Goal: Task Accomplishment & Management: Complete application form

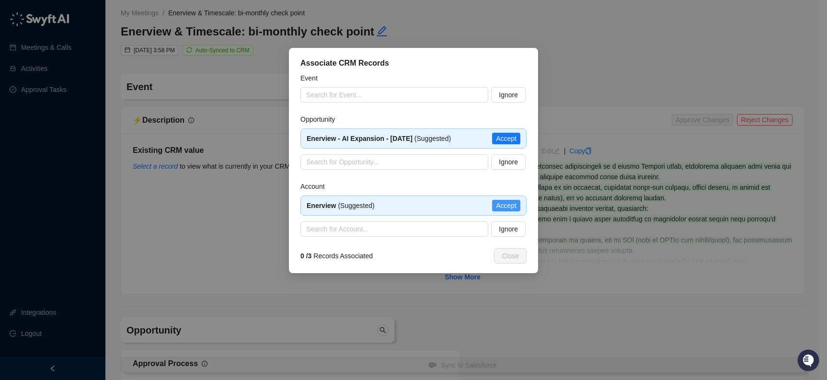
click at [513, 207] on span "Accept" at bounding box center [506, 205] width 21 height 11
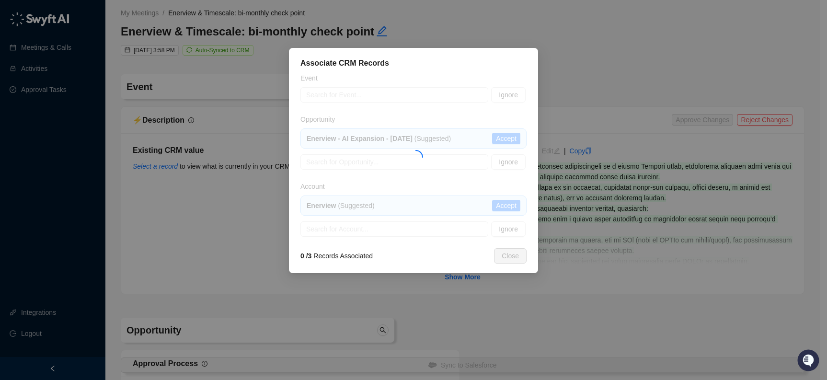
type textarea "********"
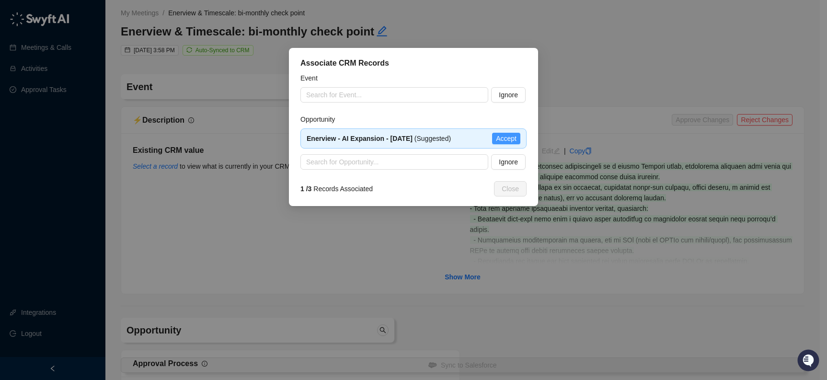
click at [501, 137] on span "Accept" at bounding box center [506, 138] width 21 height 11
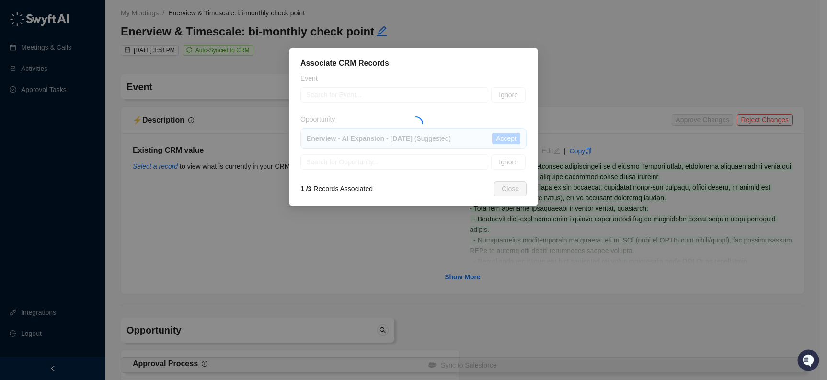
type textarea "**********"
type input "**********"
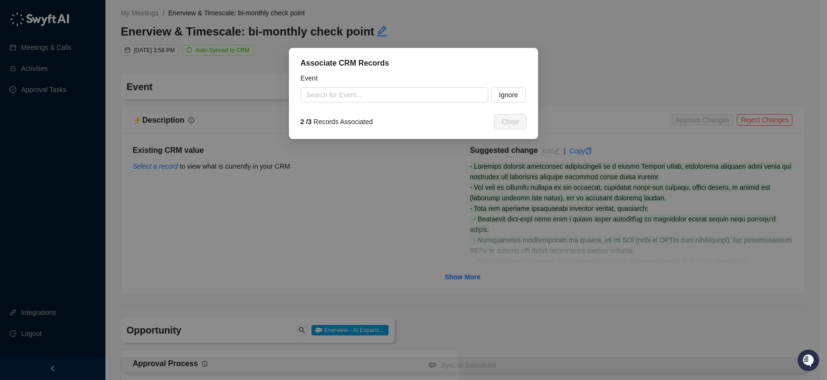
type textarea "**********"
click at [423, 95] on input "search" at bounding box center [391, 95] width 171 height 14
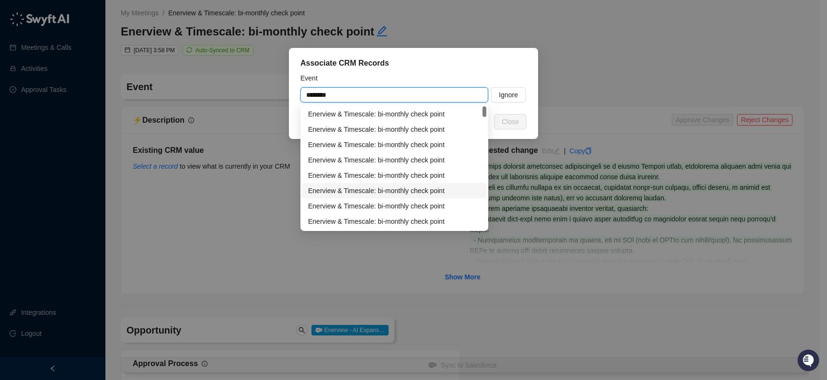
click at [438, 191] on div "Enerview & Timescale: bi-monthly check point" at bounding box center [394, 190] width 172 height 11
type input "**********"
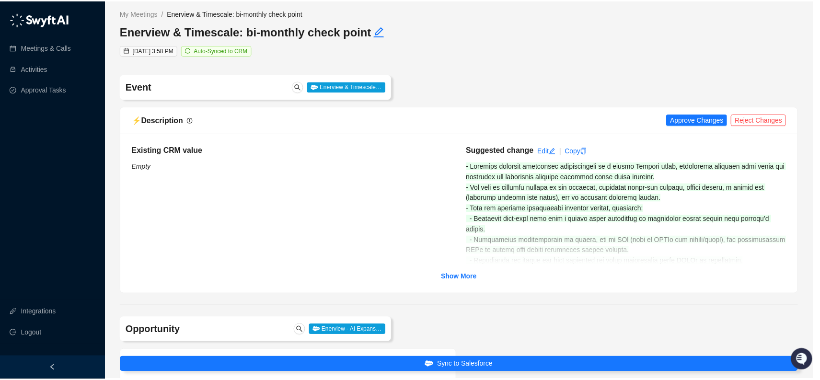
scroll to position [70, 0]
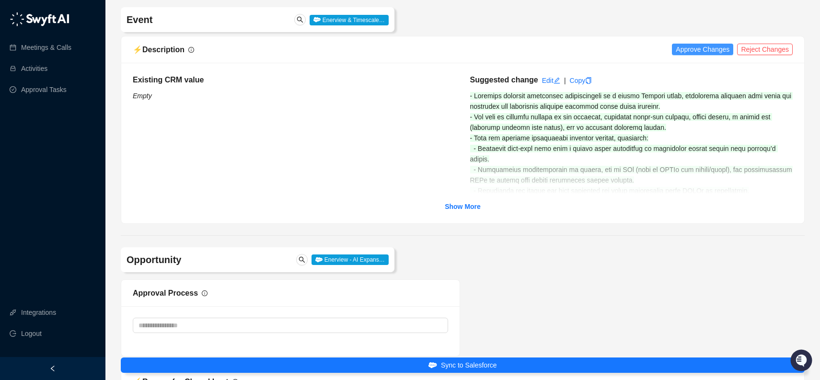
click at [710, 48] on span "Approve Changes" at bounding box center [702, 49] width 54 height 11
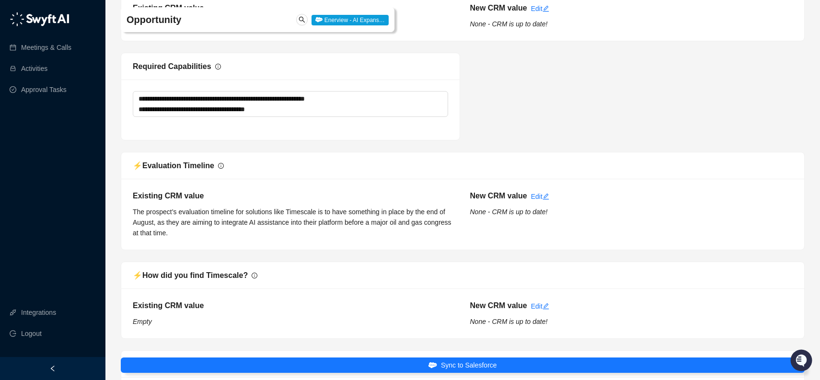
scroll to position [1150, 0]
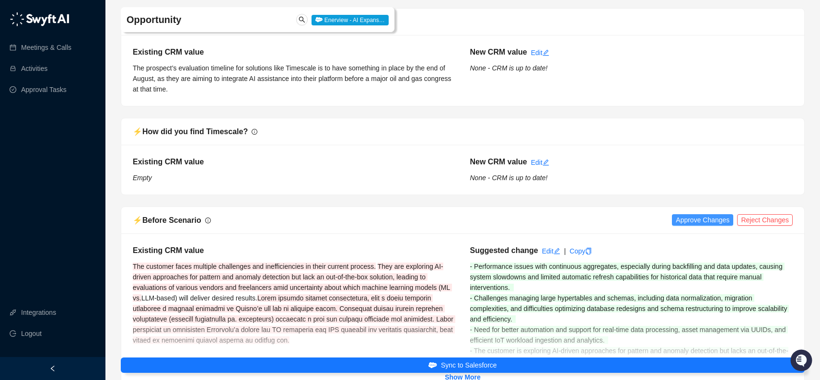
click at [685, 218] on span "Approve Changes" at bounding box center [702, 220] width 54 height 11
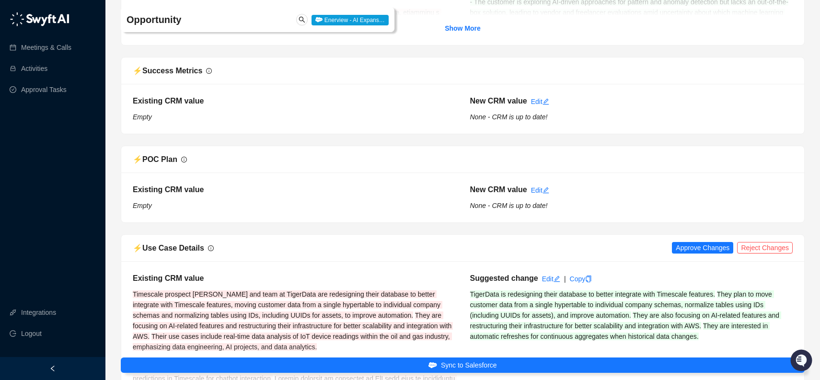
scroll to position [1521, 0]
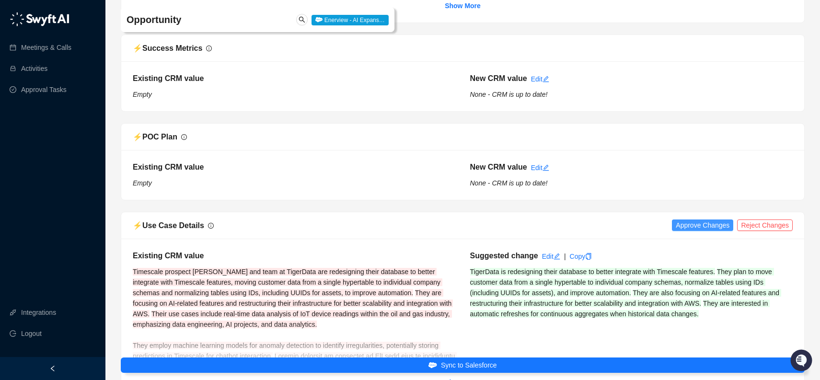
click at [720, 226] on span "Approve Changes" at bounding box center [702, 225] width 54 height 11
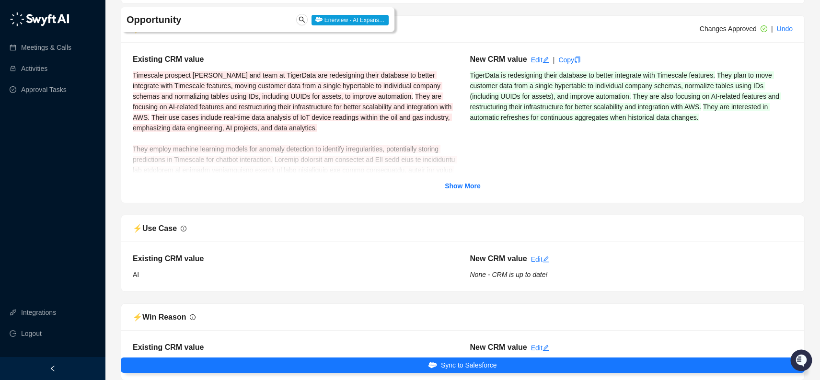
scroll to position [1619, 0]
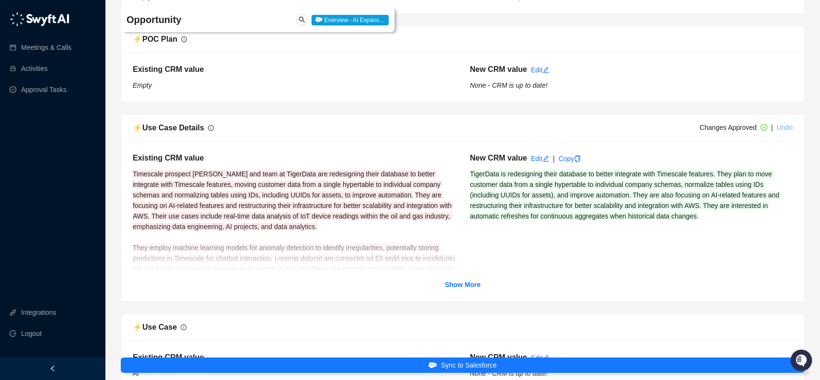
click at [786, 128] on link "Undo" at bounding box center [785, 128] width 16 height 8
click at [782, 128] on span "Reject Changes" at bounding box center [765, 127] width 48 height 11
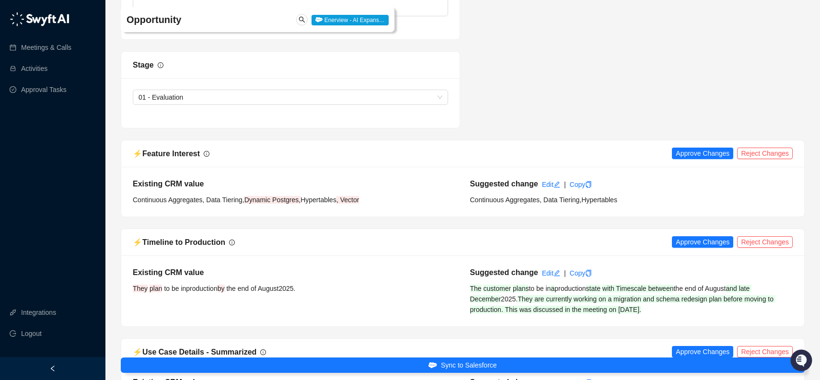
scroll to position [2530, 0]
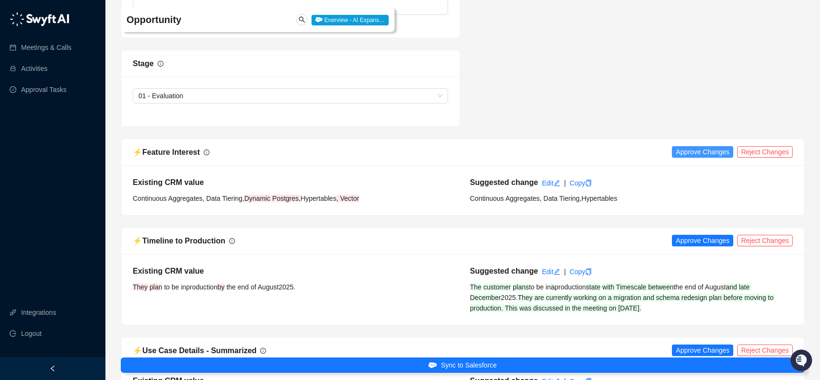
click at [693, 153] on span "Approve Changes" at bounding box center [702, 152] width 54 height 11
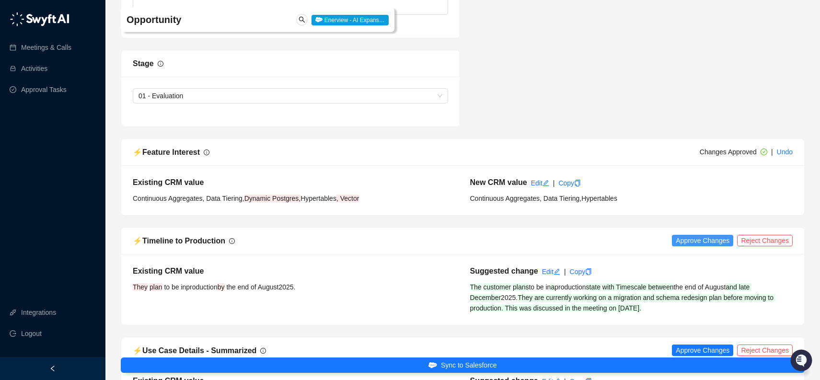
click at [693, 243] on span "Approve Changes" at bounding box center [702, 240] width 54 height 11
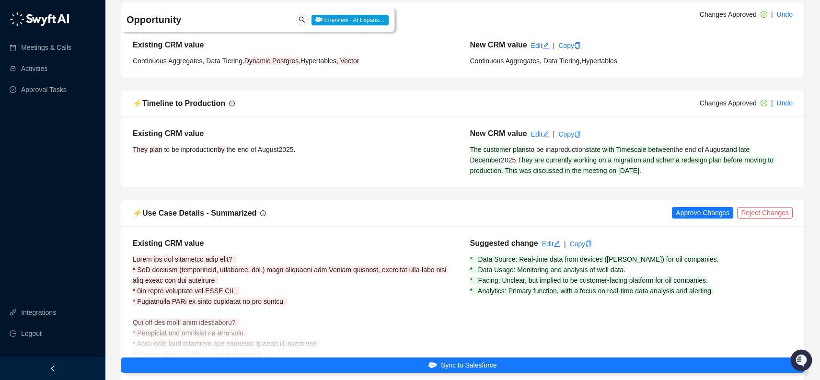
scroll to position [2724, 0]
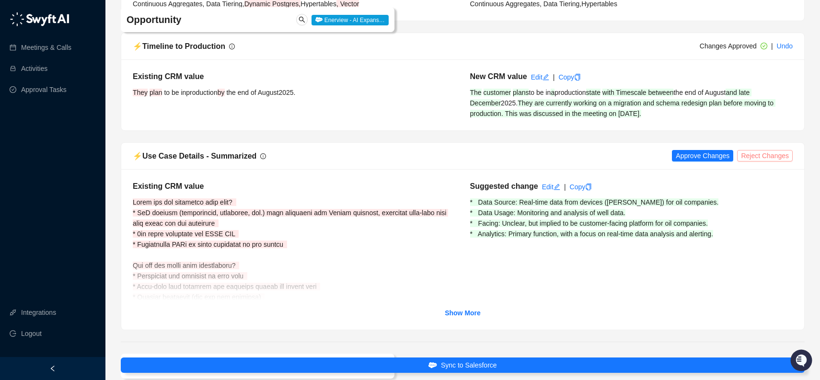
click at [768, 154] on span "Reject Changes" at bounding box center [765, 155] width 48 height 11
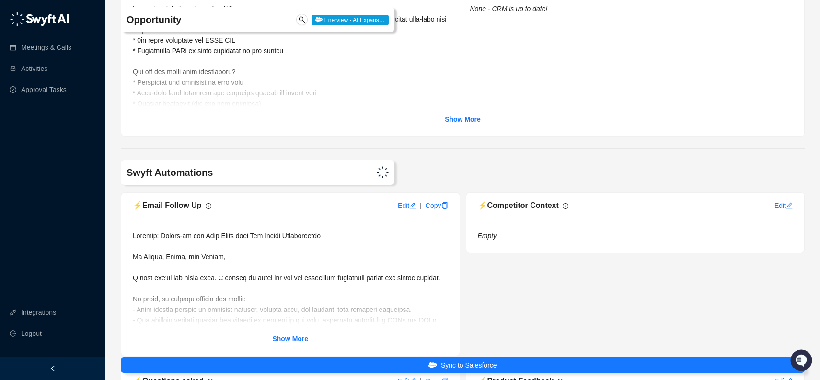
scroll to position [3004, 0]
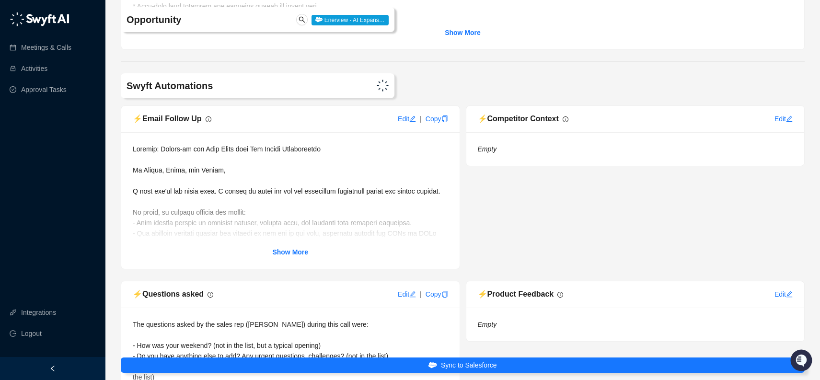
click at [309, 251] on div "Show More" at bounding box center [290, 252] width 315 height 11
click at [302, 251] on strong "Show More" at bounding box center [290, 252] width 36 height 8
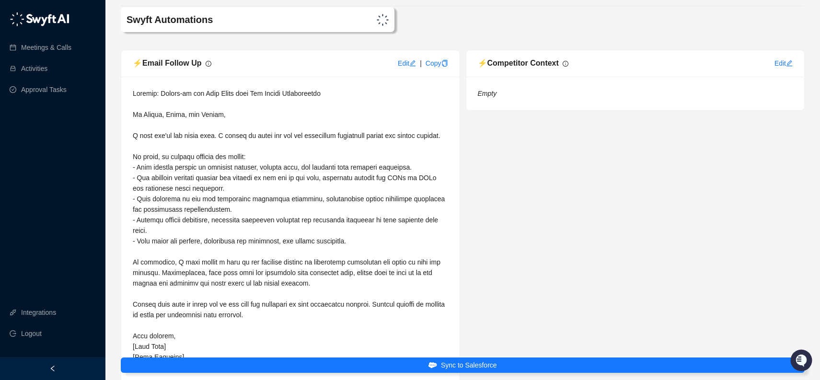
scroll to position [3094, 0]
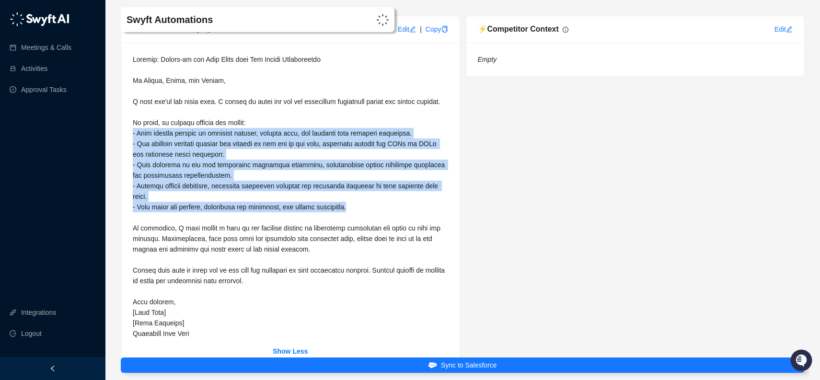
drag, startPoint x: 130, startPoint y: 142, endPoint x: 385, endPoint y: 215, distance: 264.6
click at [385, 215] on div "Show Less" at bounding box center [290, 205] width 338 height 325
copy span "- Your ongoing efforts to redesign schemas, migrate data, and optimize your dat…"
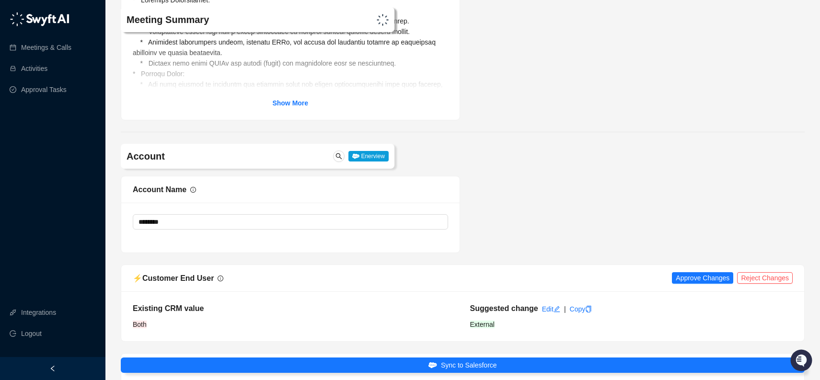
scroll to position [3999, 0]
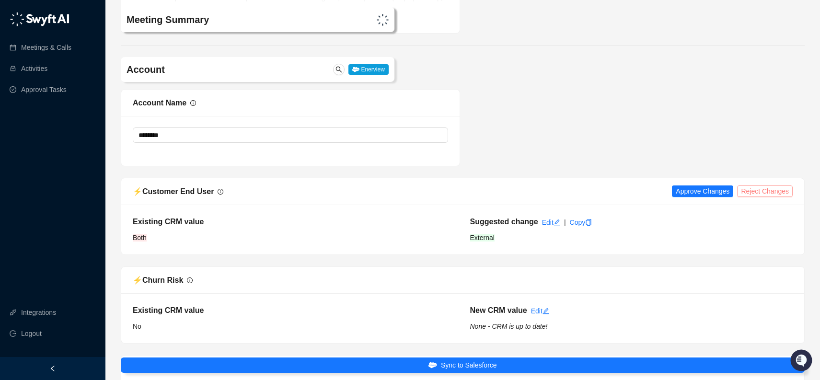
click at [754, 196] on span "Reject Changes" at bounding box center [765, 191] width 48 height 11
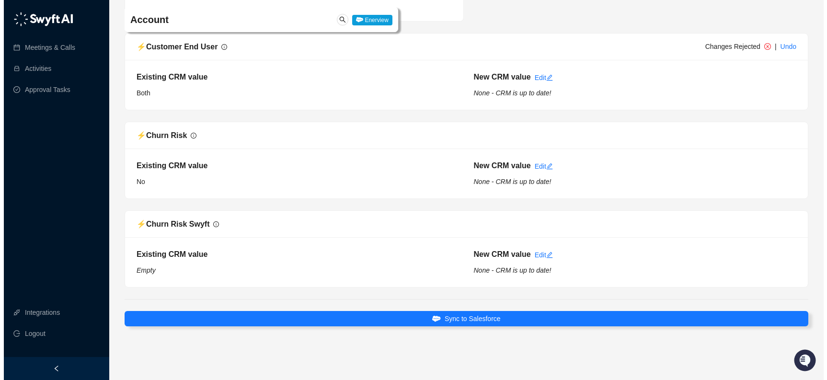
scroll to position [4154, 0]
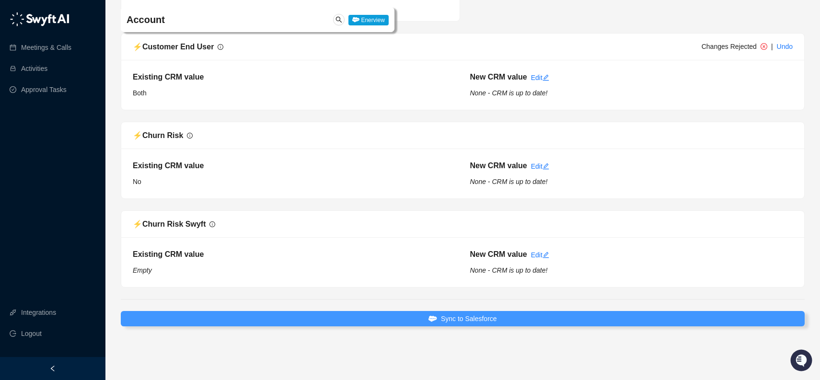
click at [504, 317] on button "Sync to Salesforce" at bounding box center [463, 318] width 684 height 15
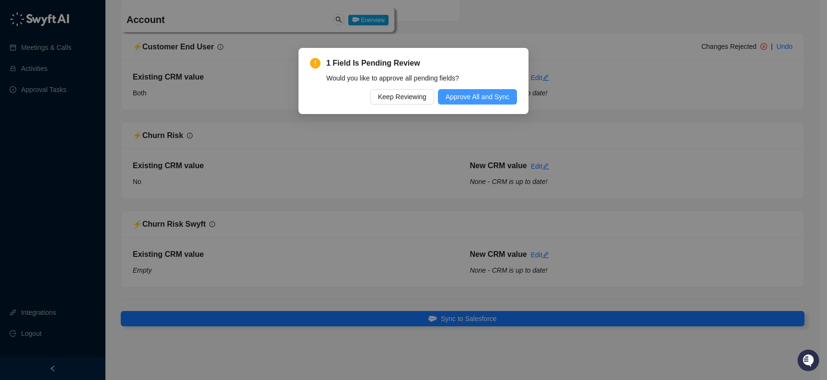
click at [478, 96] on span "Approve All and Sync" at bounding box center [477, 96] width 64 height 11
type textarea "**********"
